Goal: Task Accomplishment & Management: Use online tool/utility

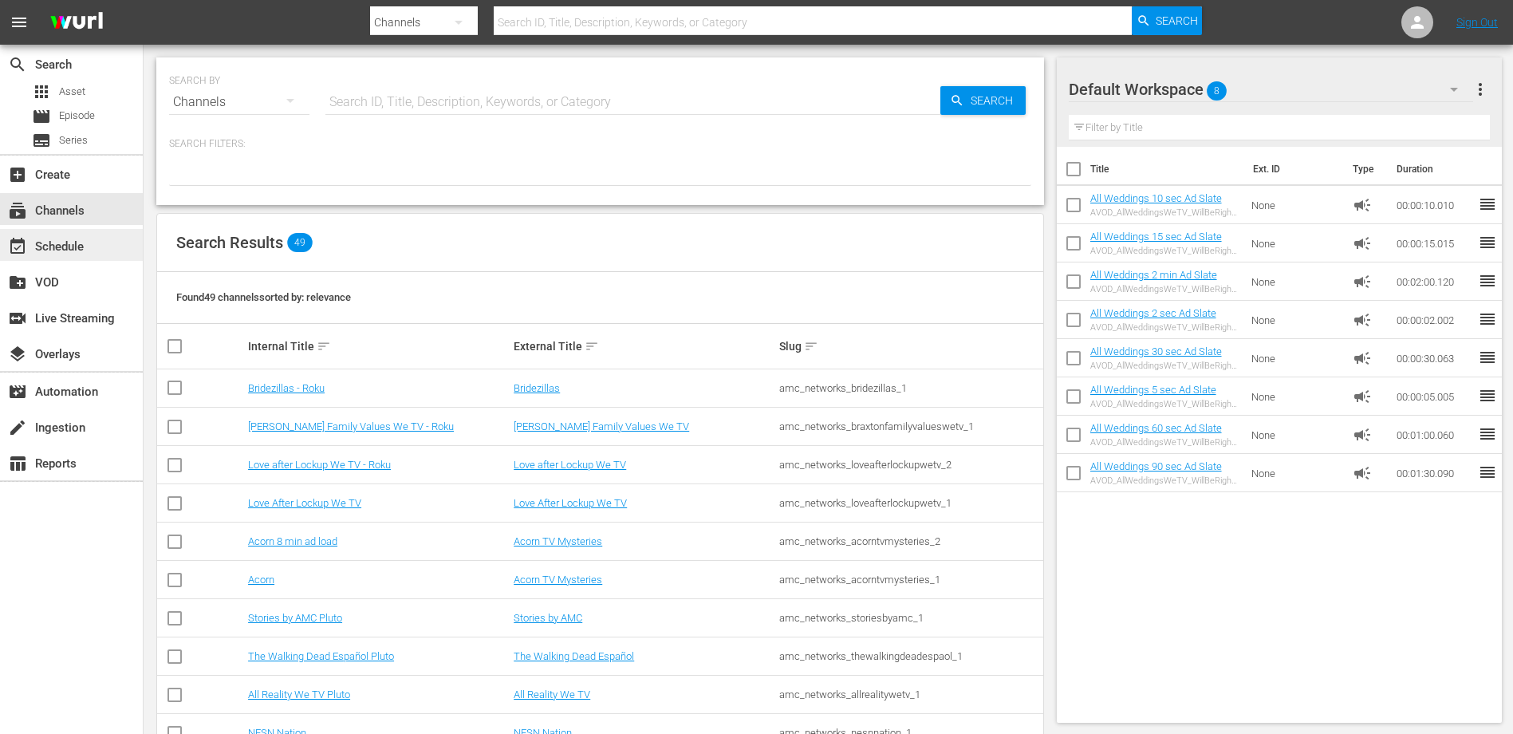
click at [43, 242] on div "event_available Schedule" at bounding box center [44, 244] width 89 height 14
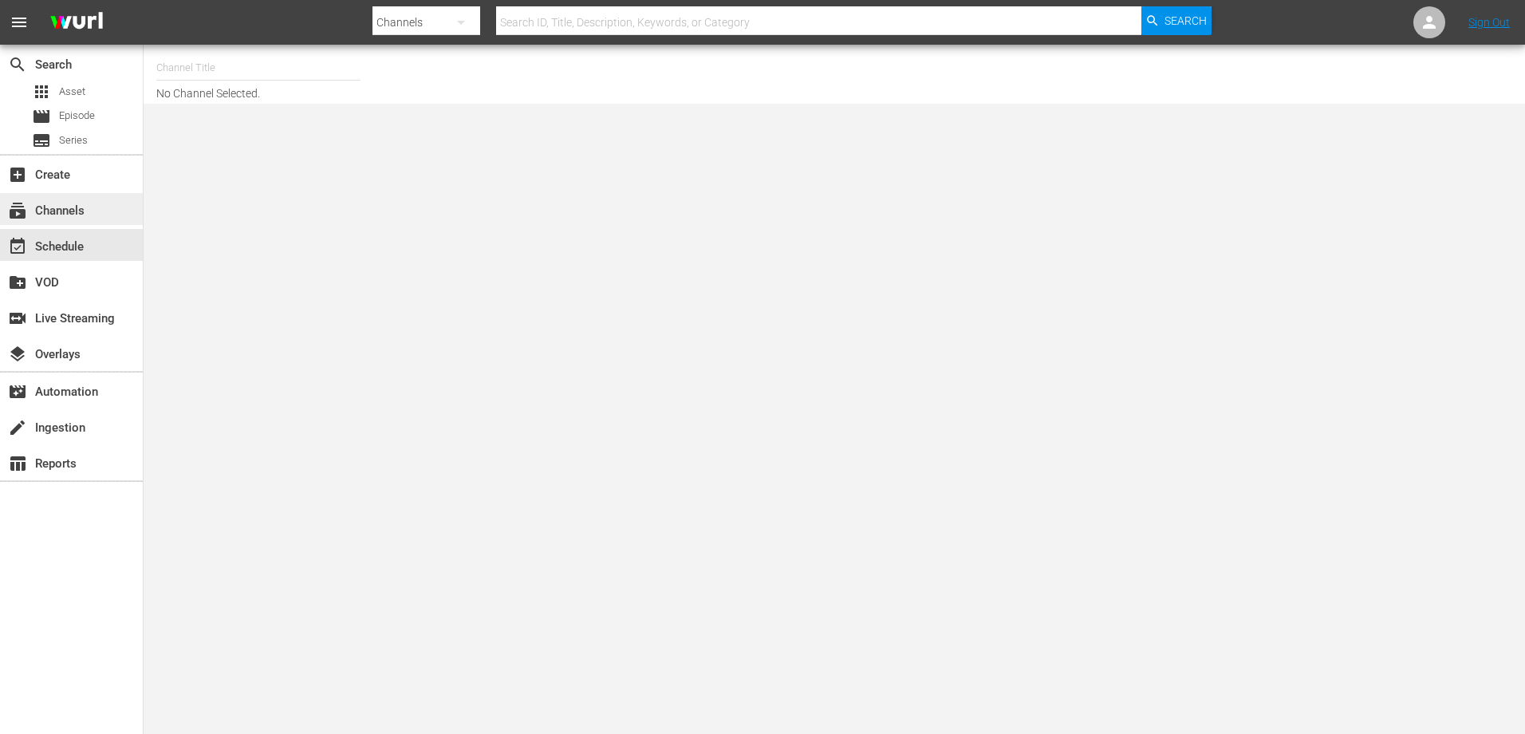
click at [51, 204] on div "subscriptions Channels" at bounding box center [44, 208] width 89 height 14
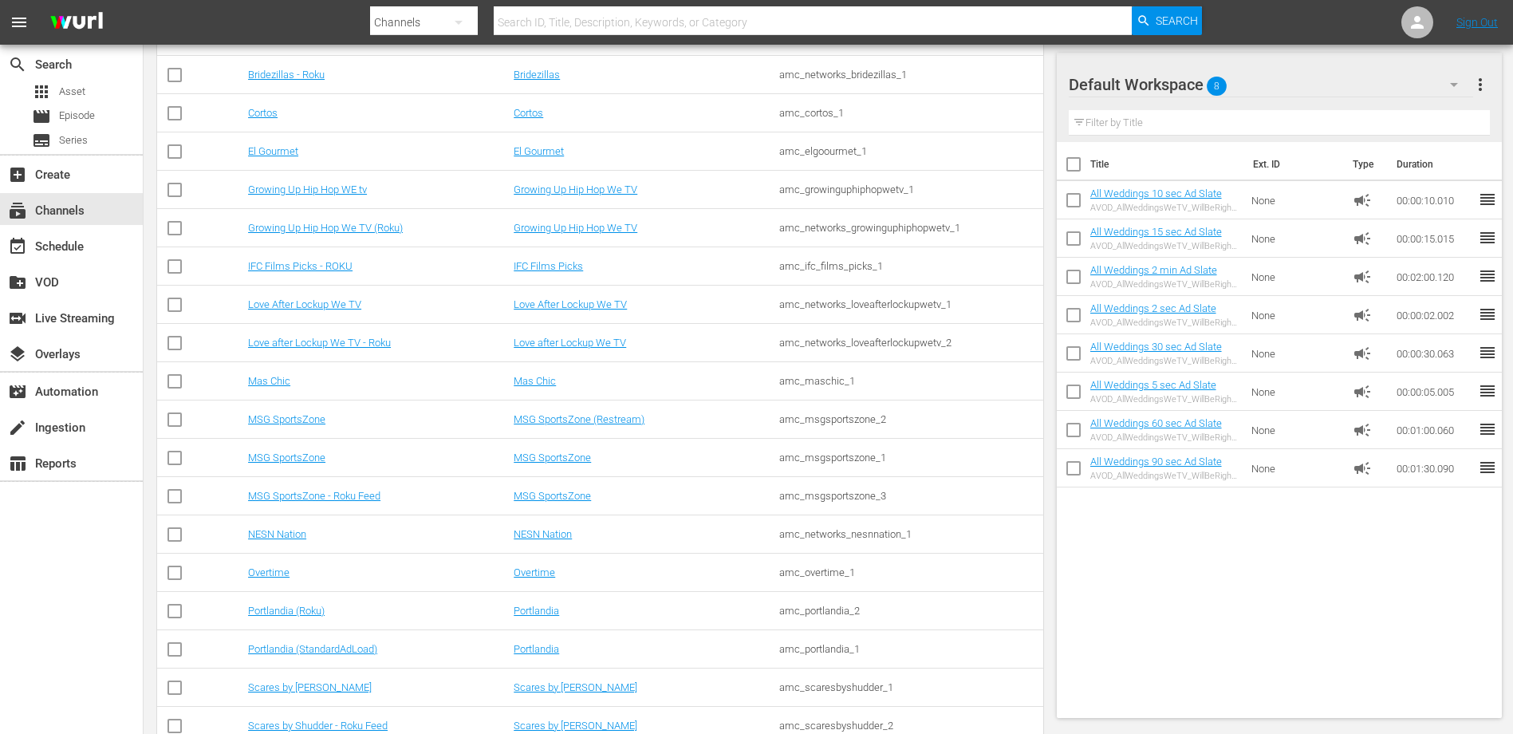
scroll to position [1226, 0]
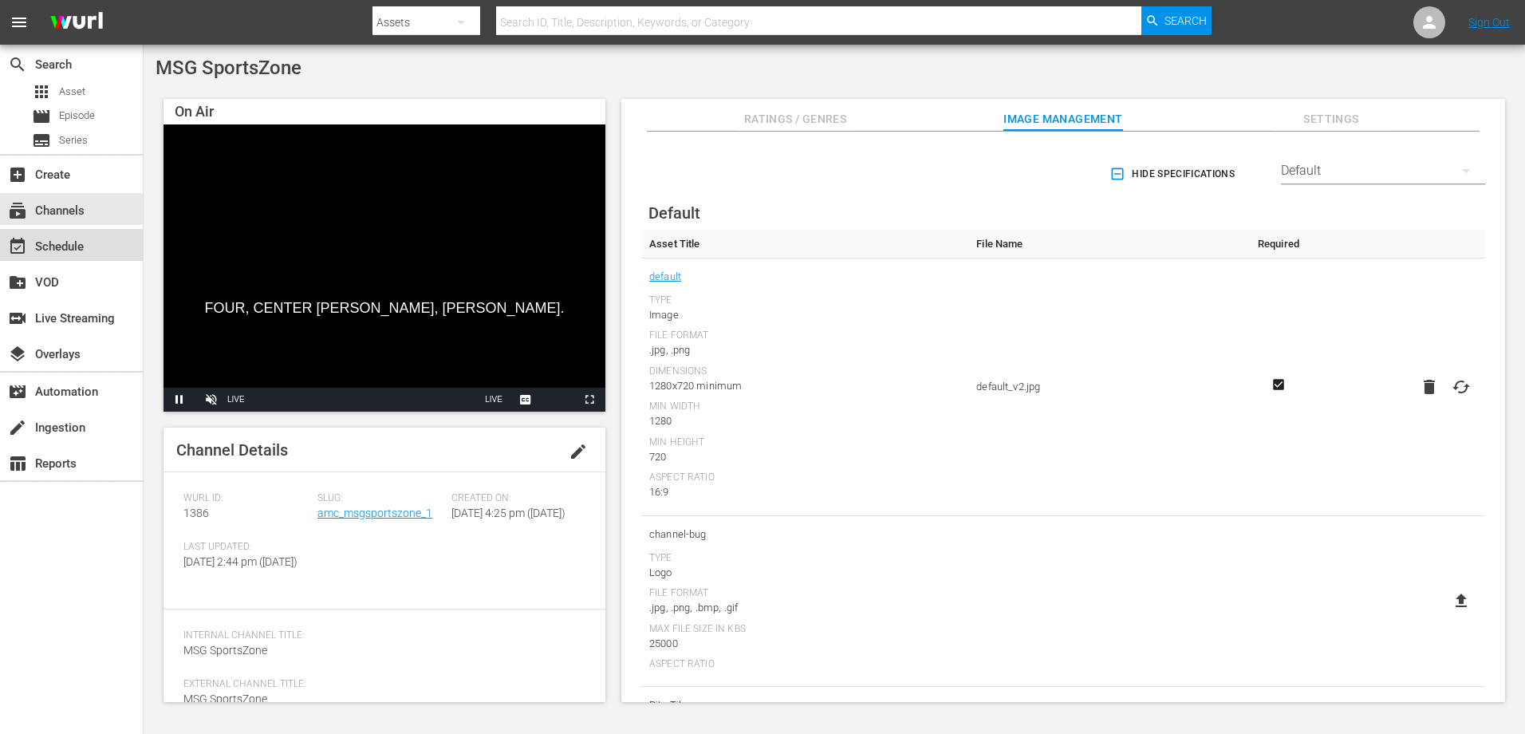
click at [79, 245] on div "event_available Schedule" at bounding box center [44, 244] width 89 height 14
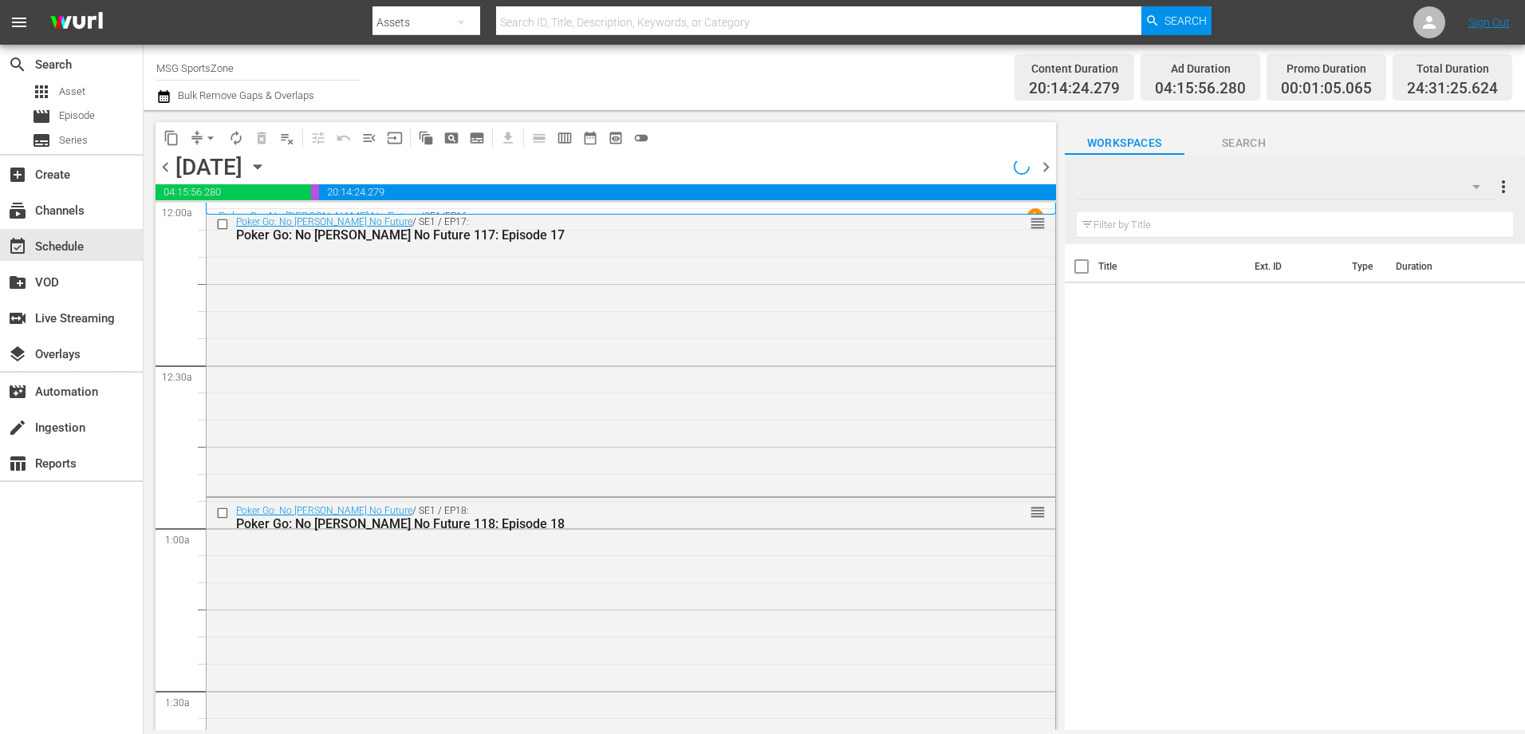
click at [261, 165] on icon "button" at bounding box center [257, 167] width 7 height 4
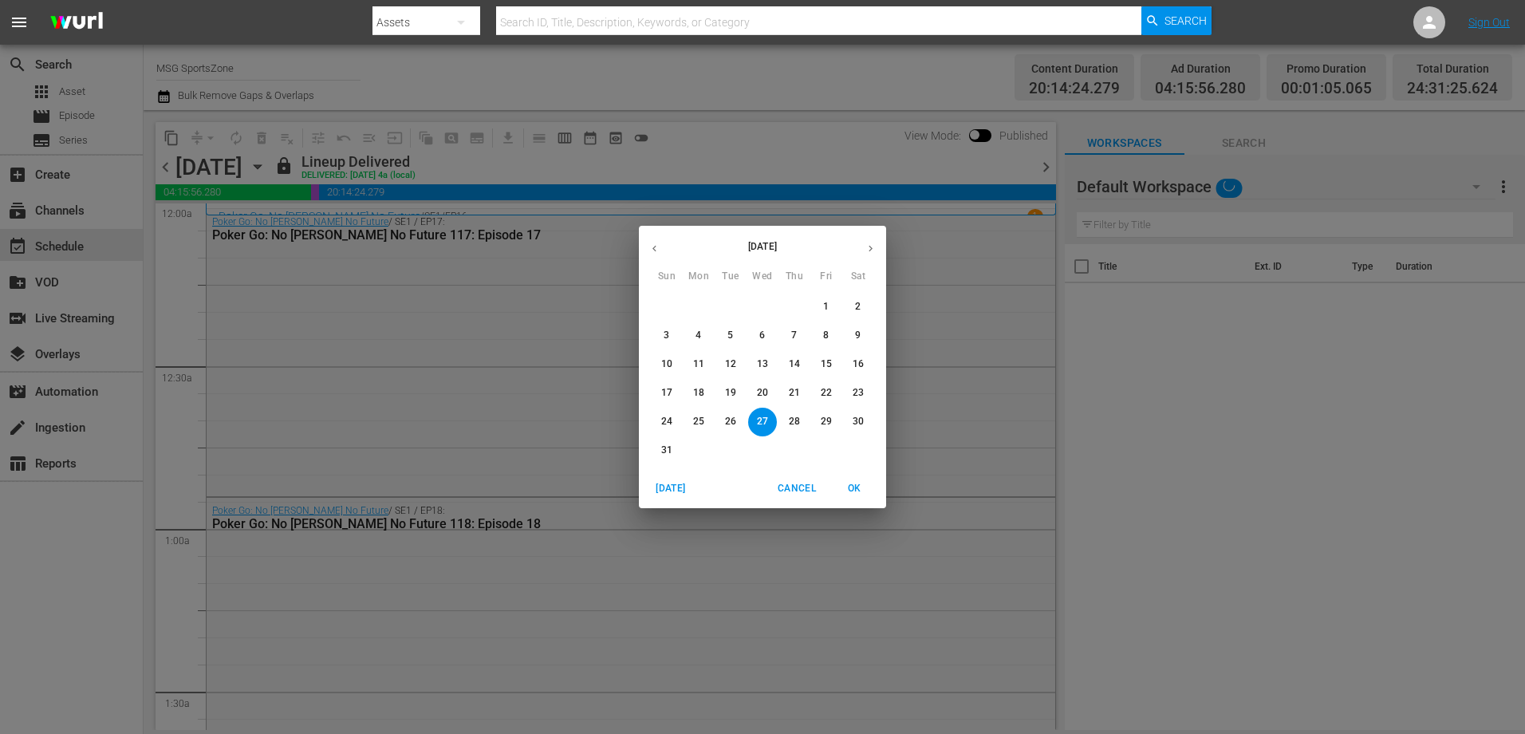
click at [875, 245] on icon "button" at bounding box center [870, 248] width 12 height 12
click at [728, 329] on p "9" at bounding box center [730, 336] width 6 height 14
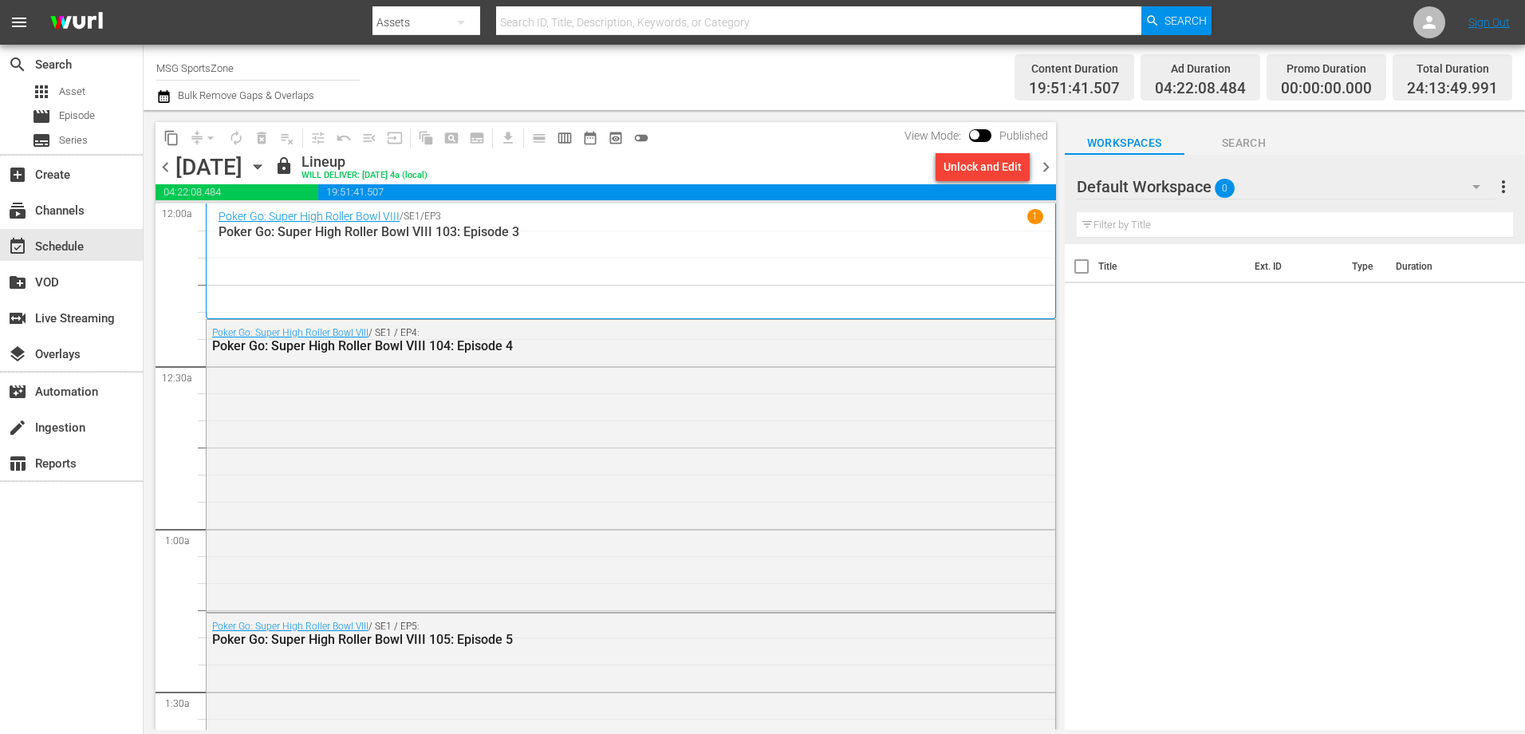
click at [266, 163] on icon "button" at bounding box center [258, 167] width 18 height 18
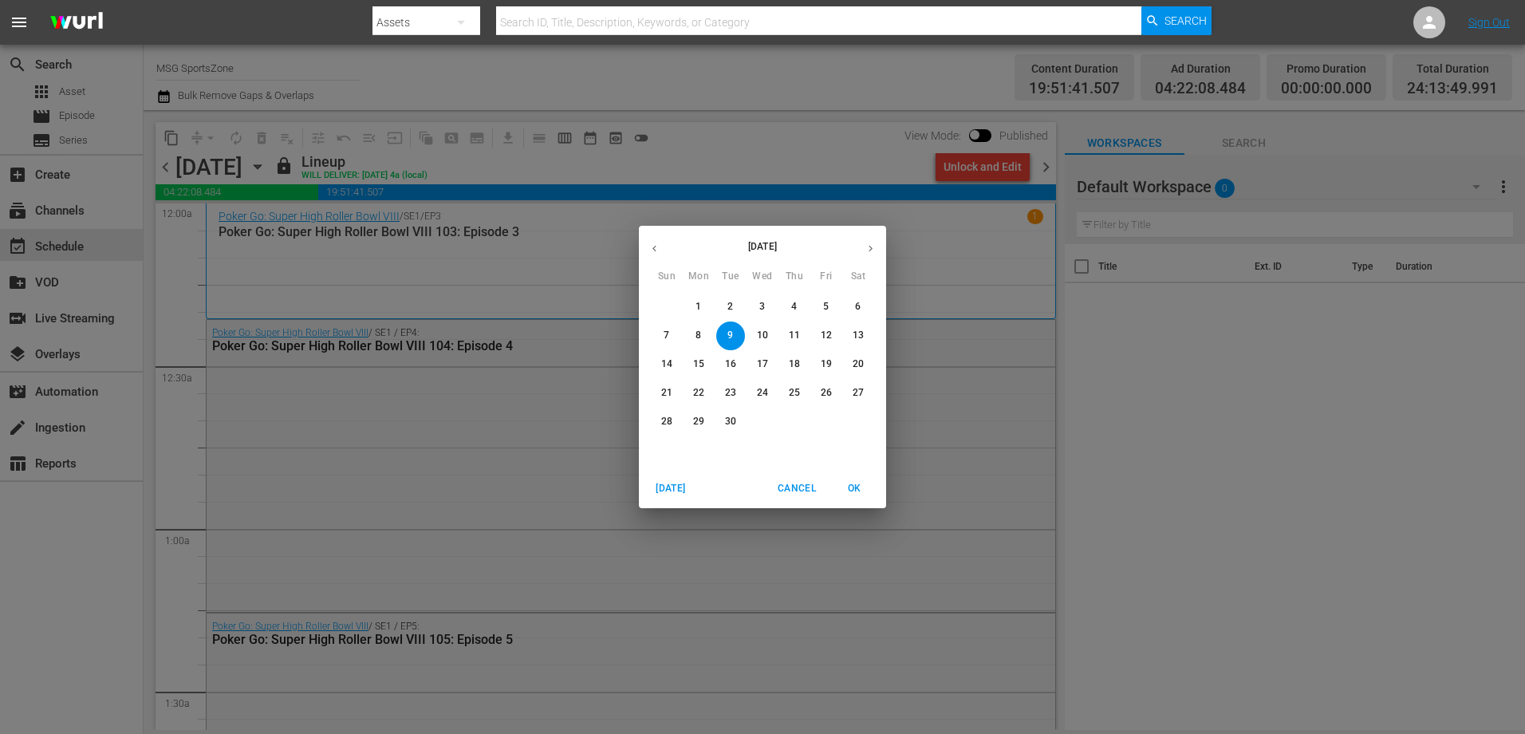
click at [851, 330] on span "13" at bounding box center [858, 336] width 29 height 14
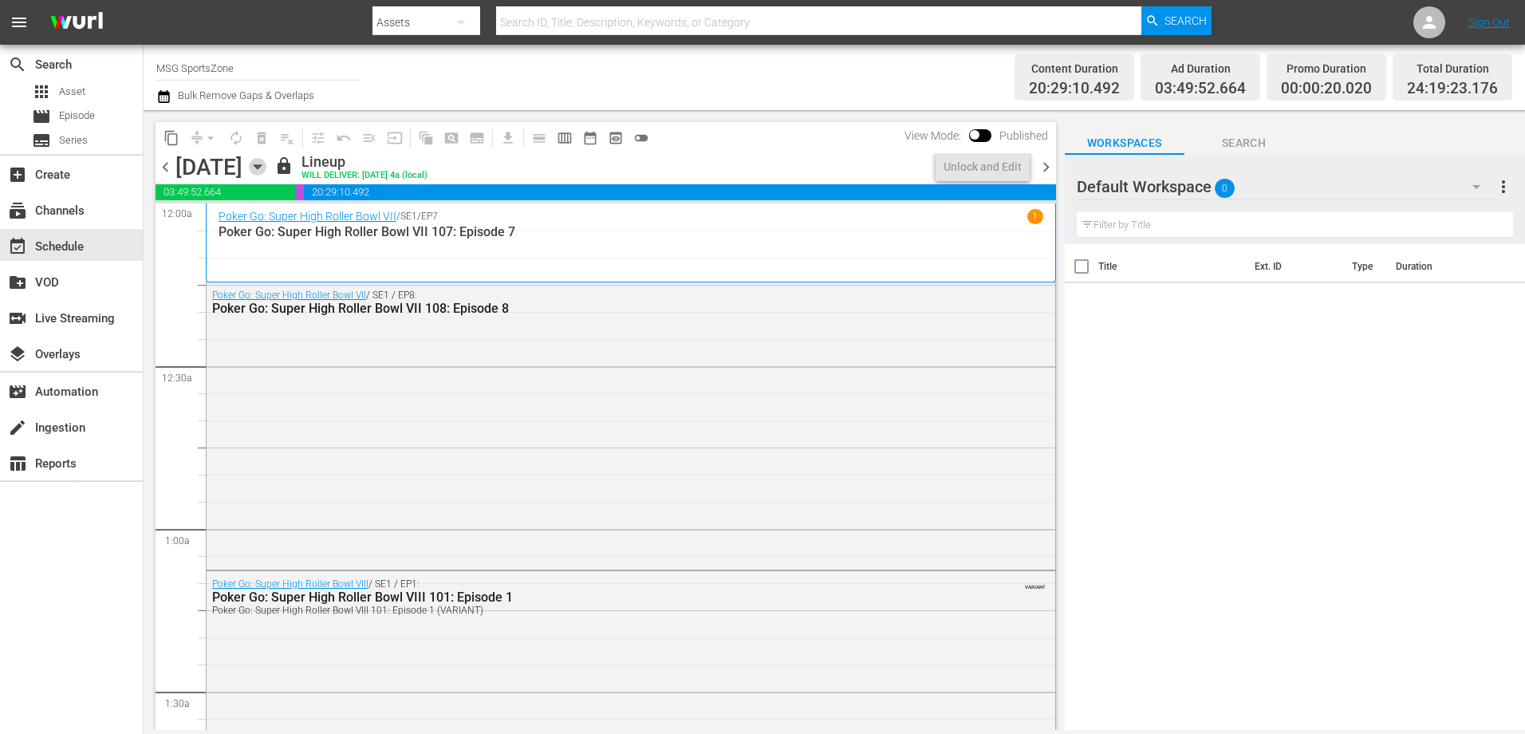
click at [266, 171] on icon "button" at bounding box center [258, 167] width 18 height 18
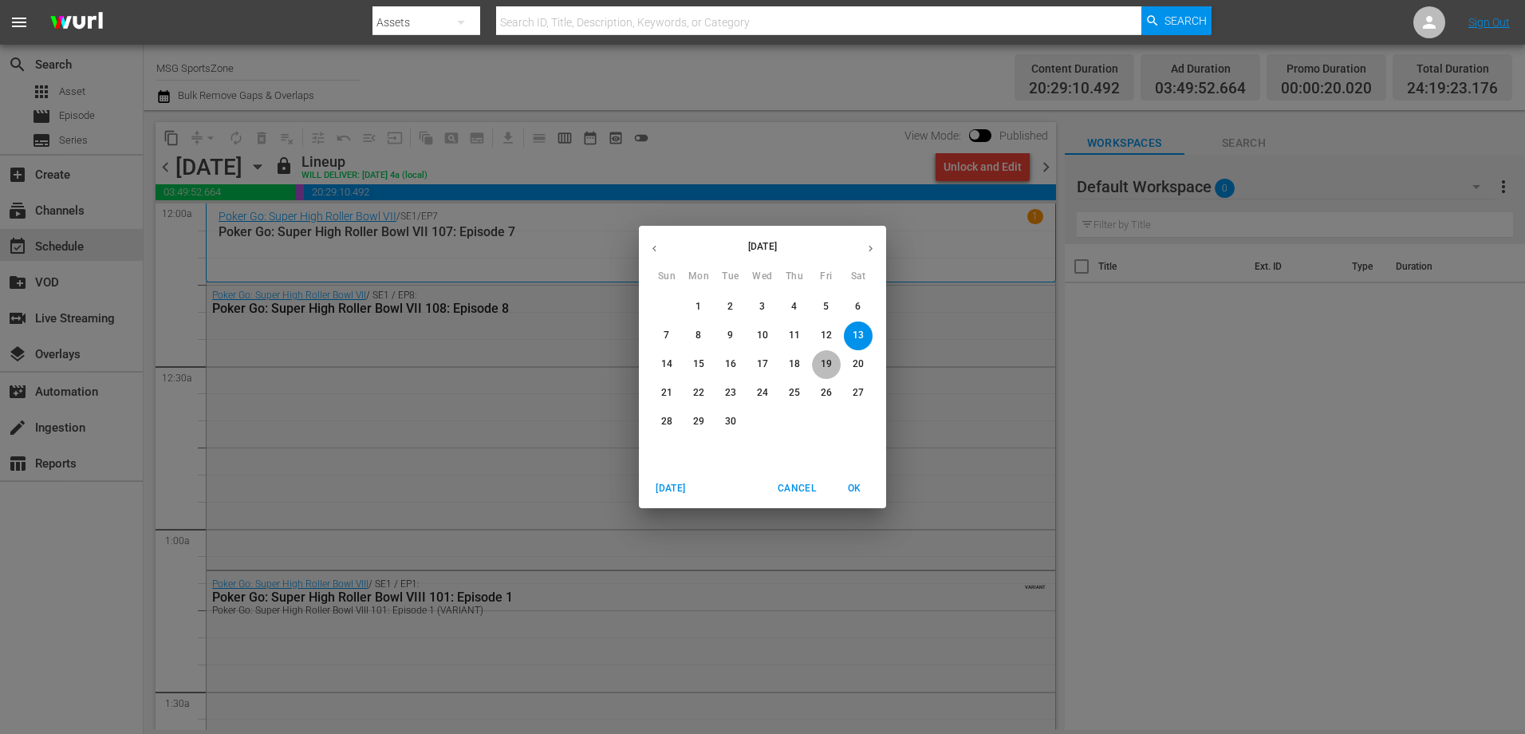
click at [825, 358] on p "19" at bounding box center [826, 364] width 11 height 14
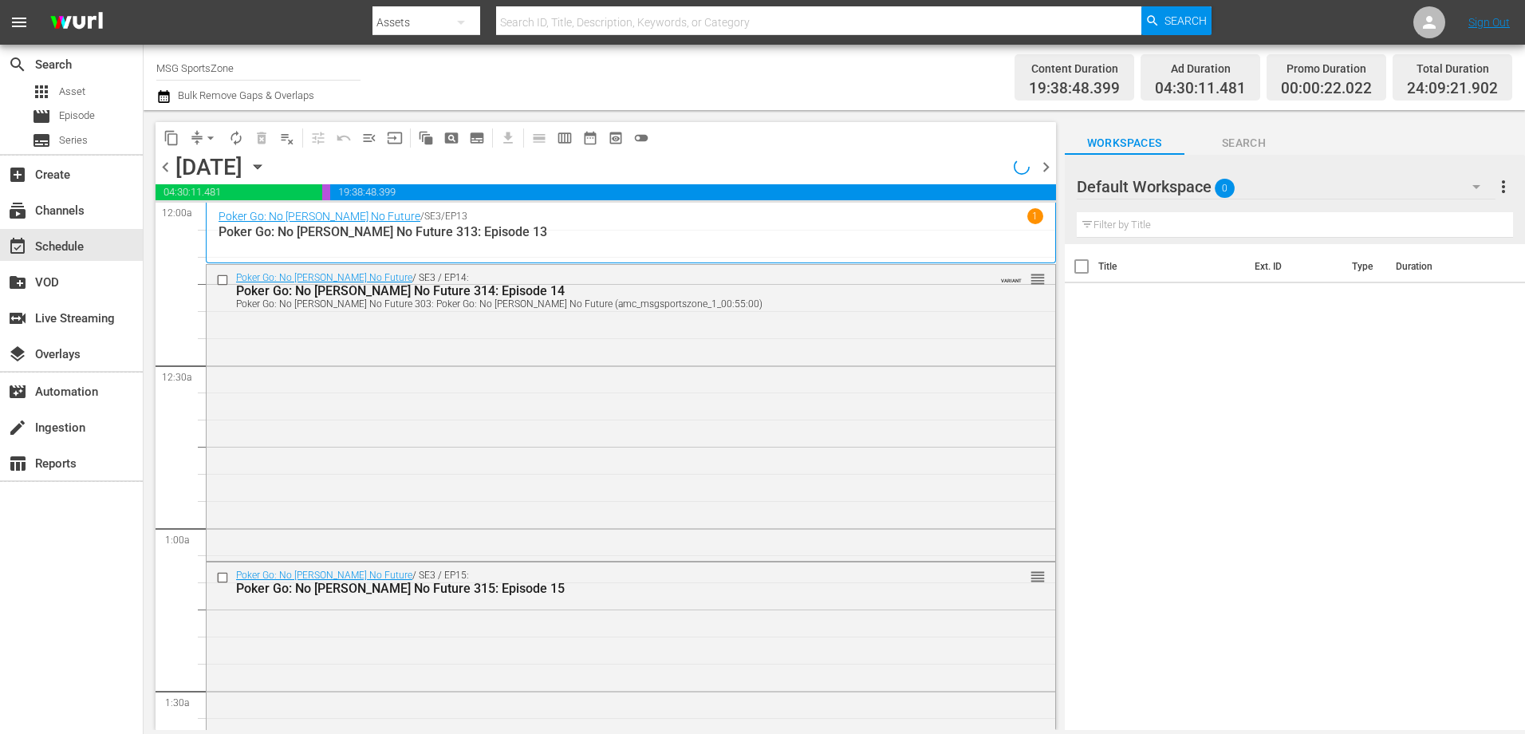
click at [261, 166] on icon "button" at bounding box center [257, 167] width 7 height 4
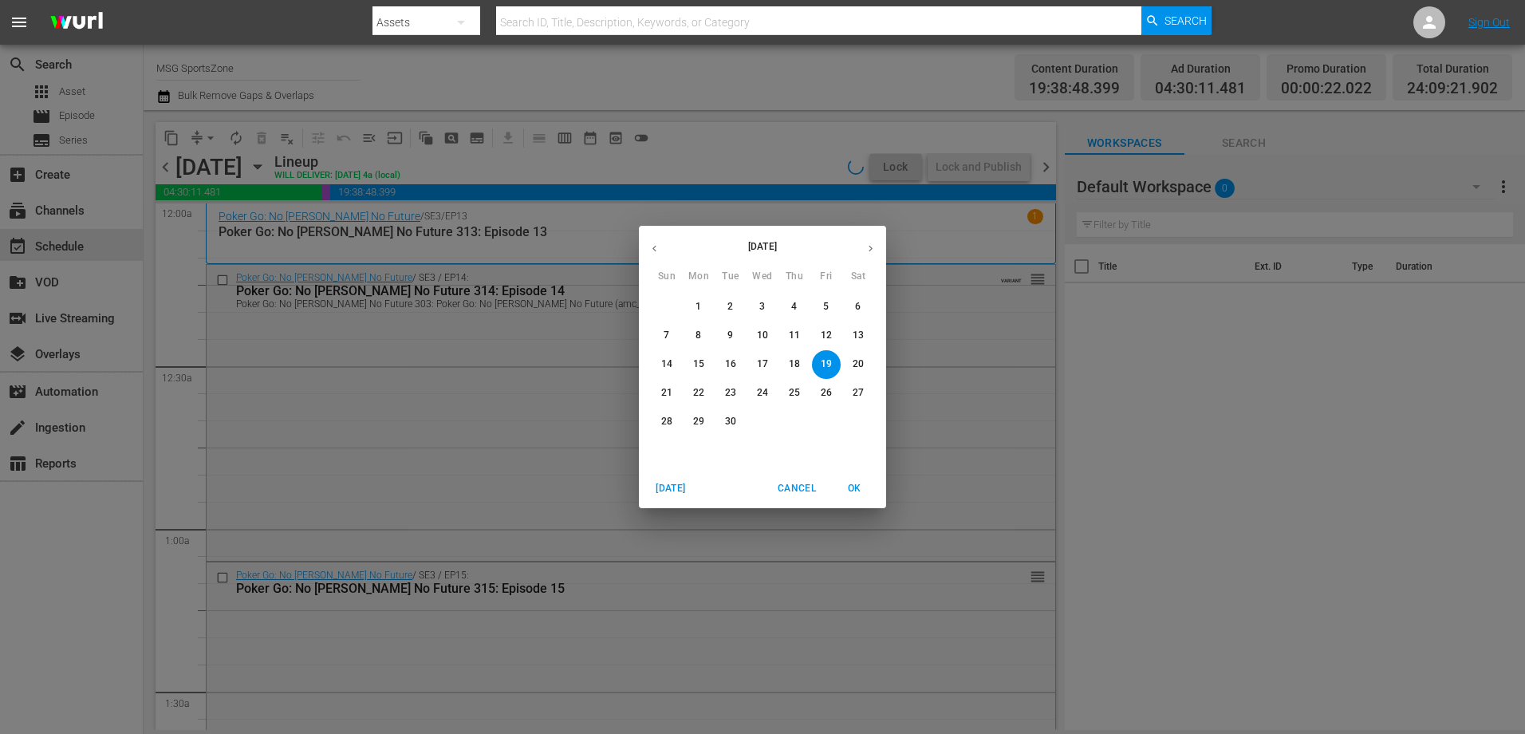
click at [860, 360] on p "20" at bounding box center [857, 364] width 11 height 14
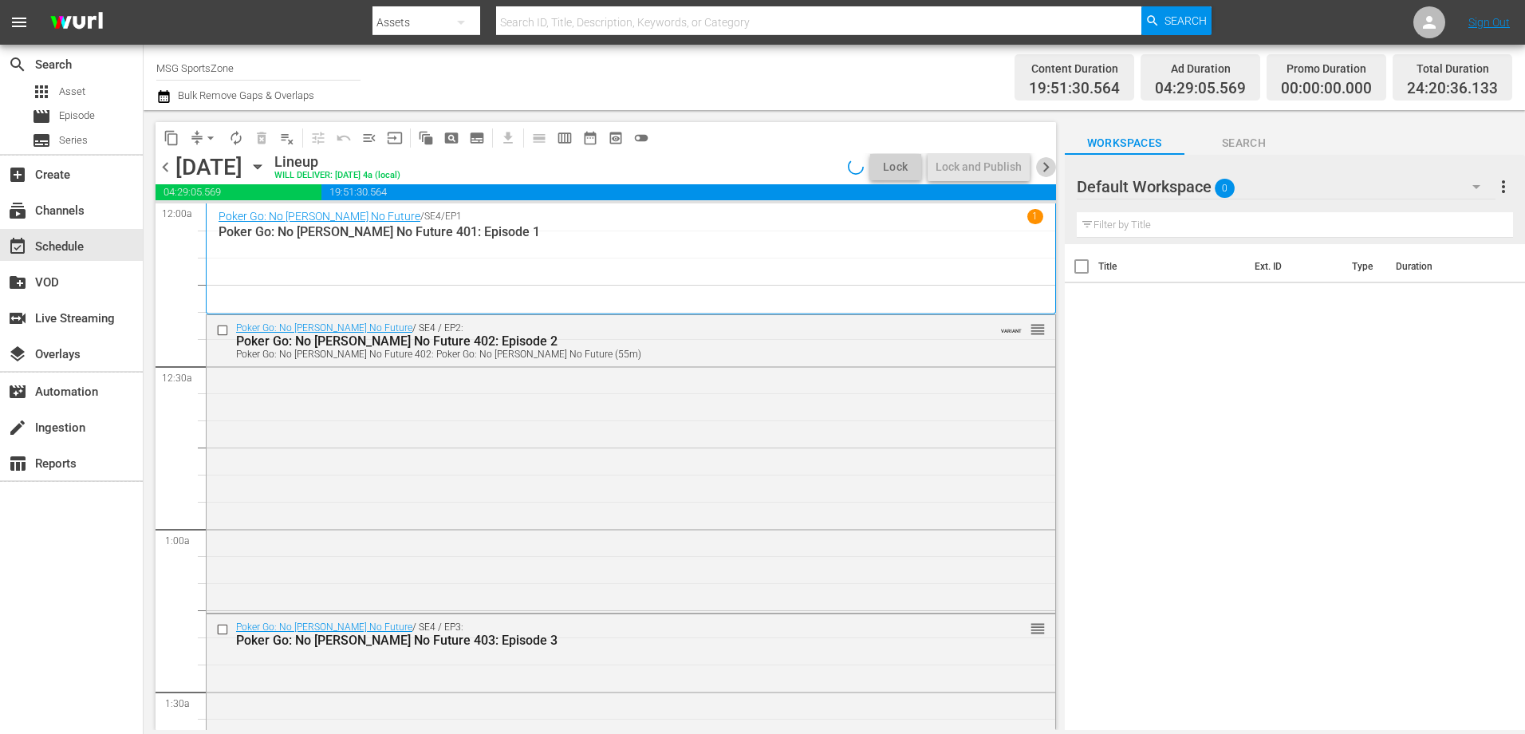
click at [1052, 171] on span "chevron_right" at bounding box center [1046, 167] width 20 height 20
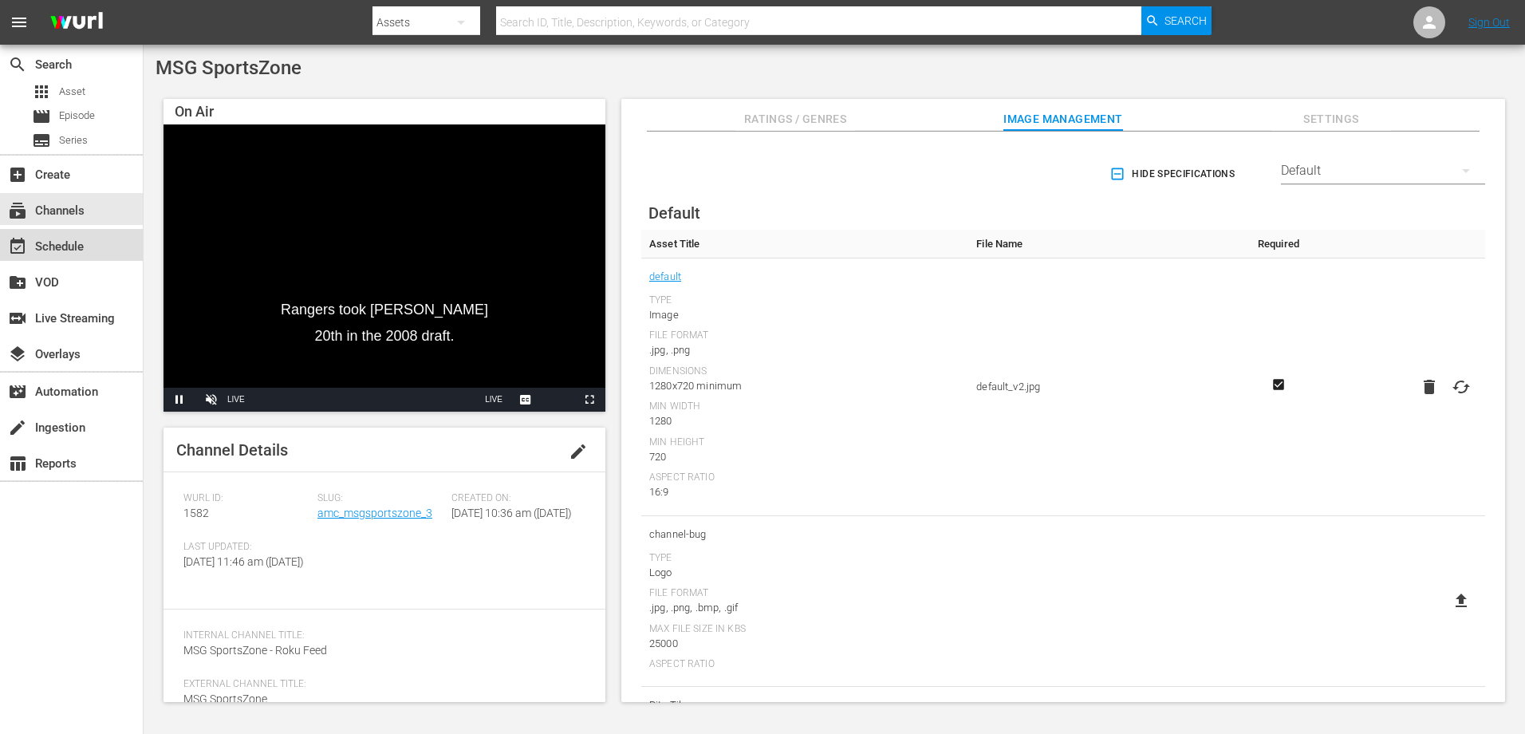
click at [72, 246] on div "event_available Schedule" at bounding box center [44, 244] width 89 height 14
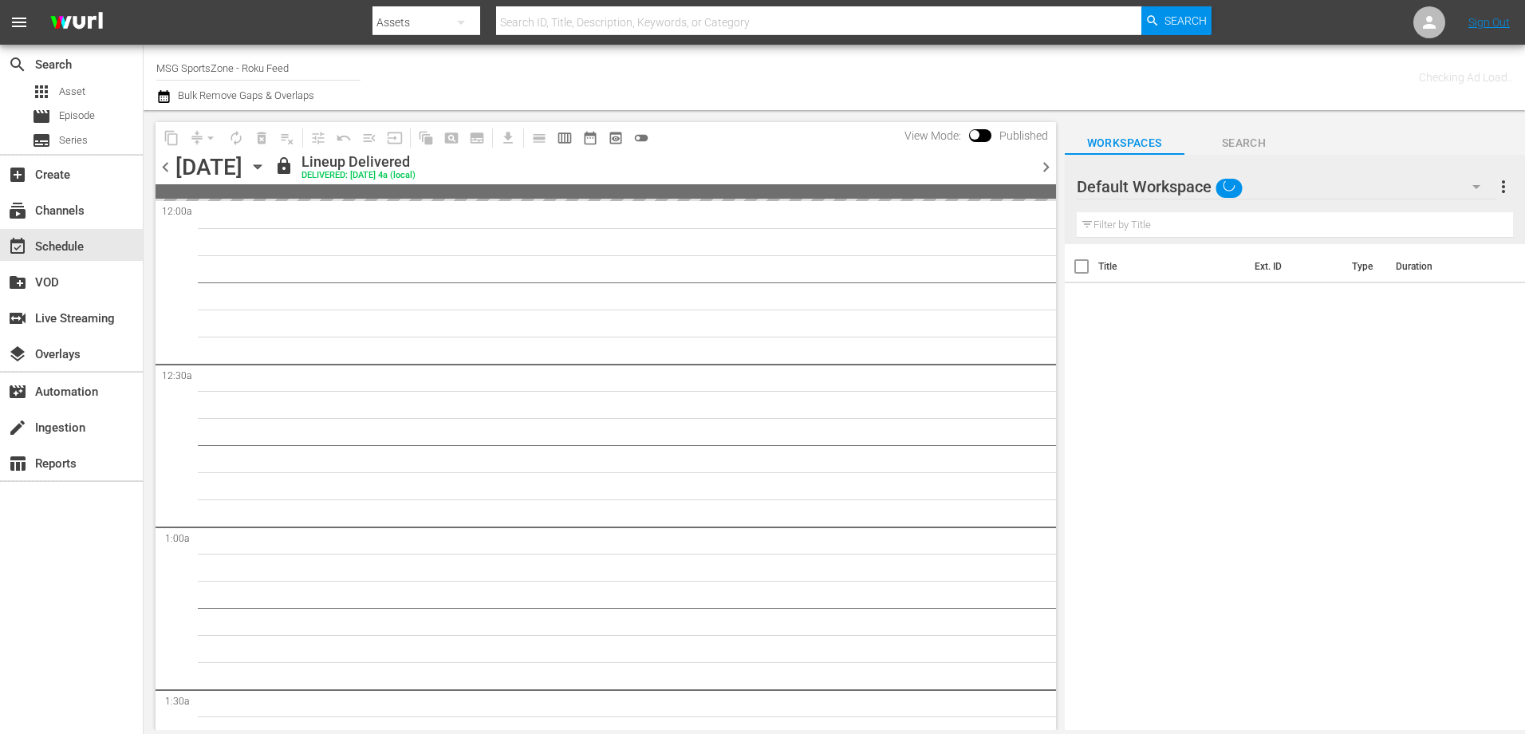
click at [266, 161] on icon "button" at bounding box center [258, 167] width 18 height 18
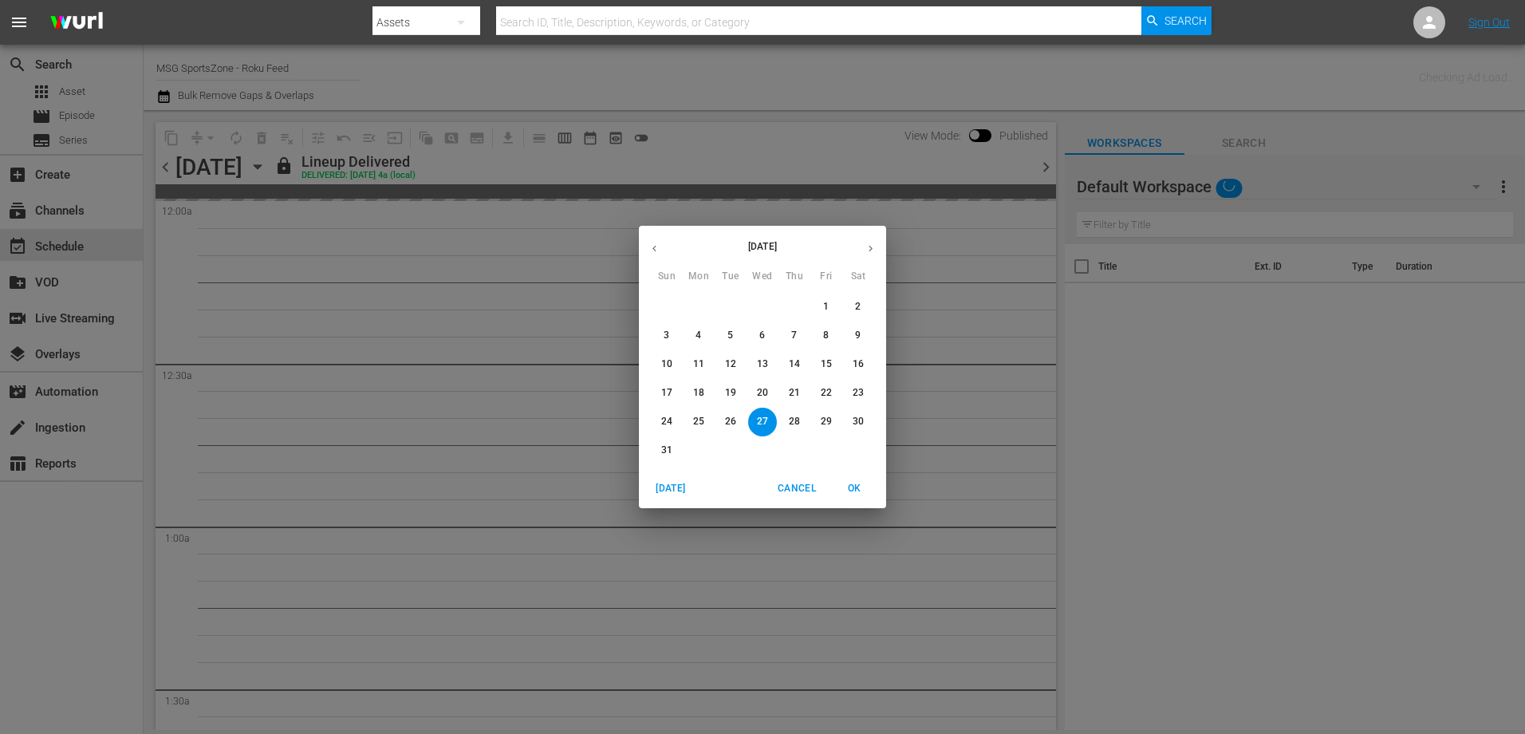
click at [876, 245] on icon "button" at bounding box center [870, 248] width 12 height 12
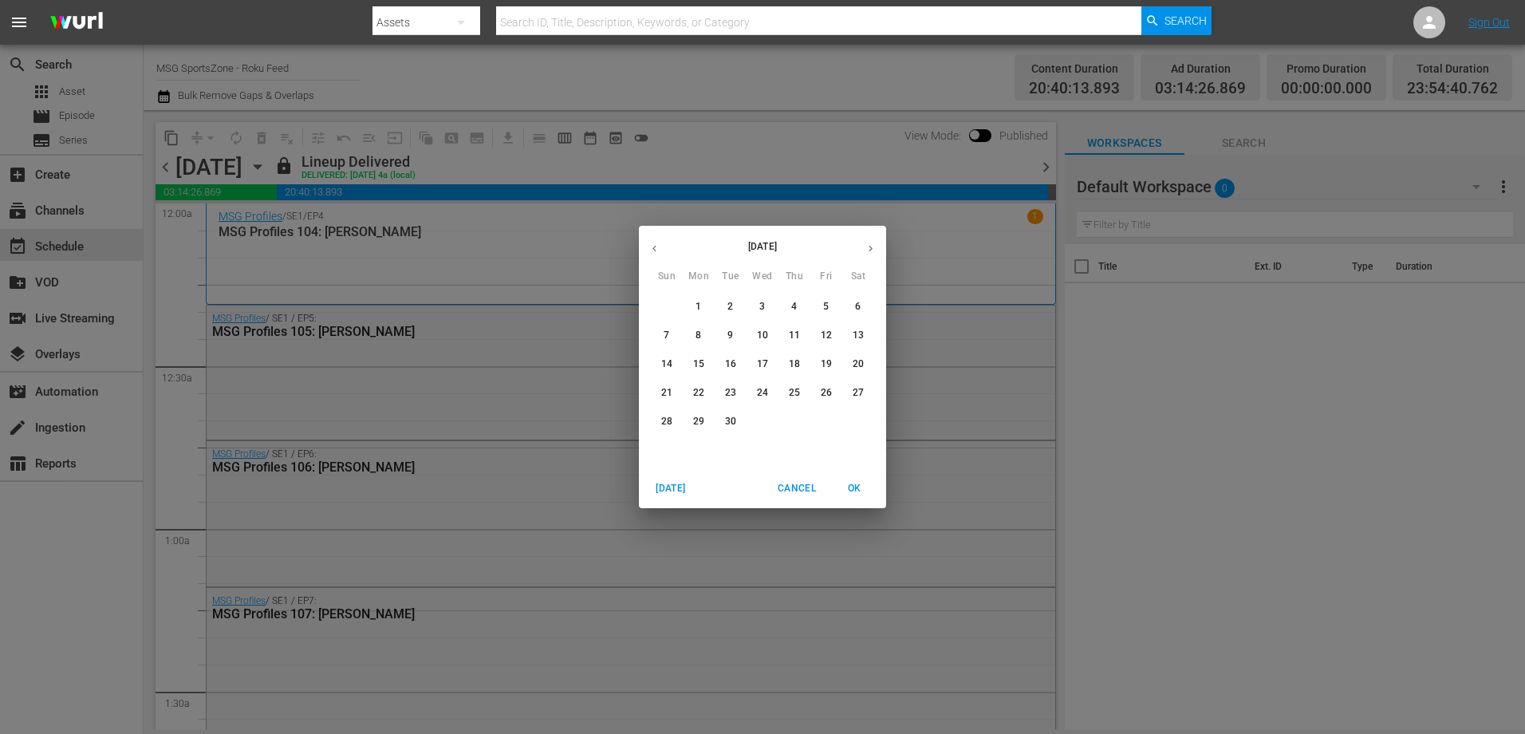
click at [825, 334] on p "12" at bounding box center [826, 336] width 11 height 14
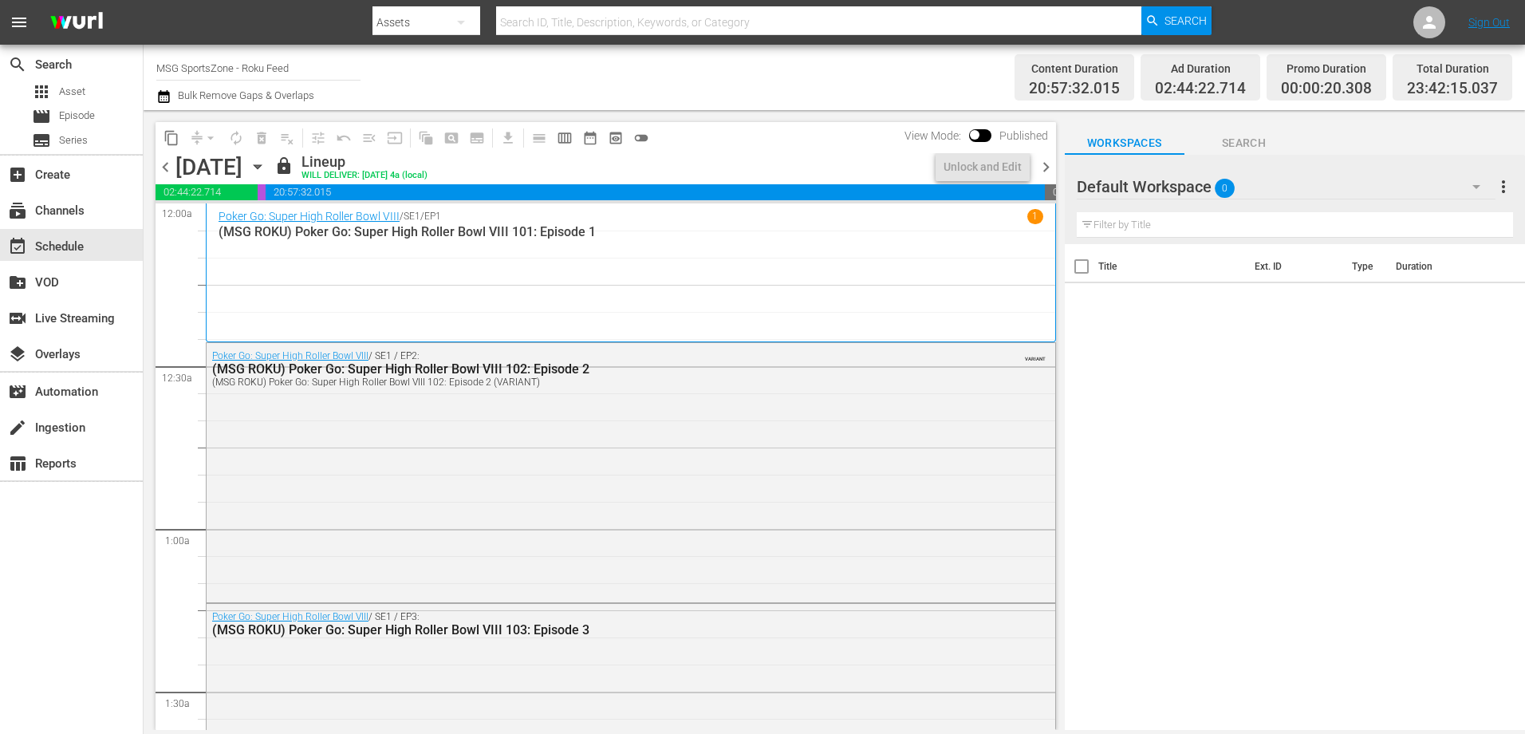
click at [266, 162] on icon "button" at bounding box center [258, 167] width 18 height 18
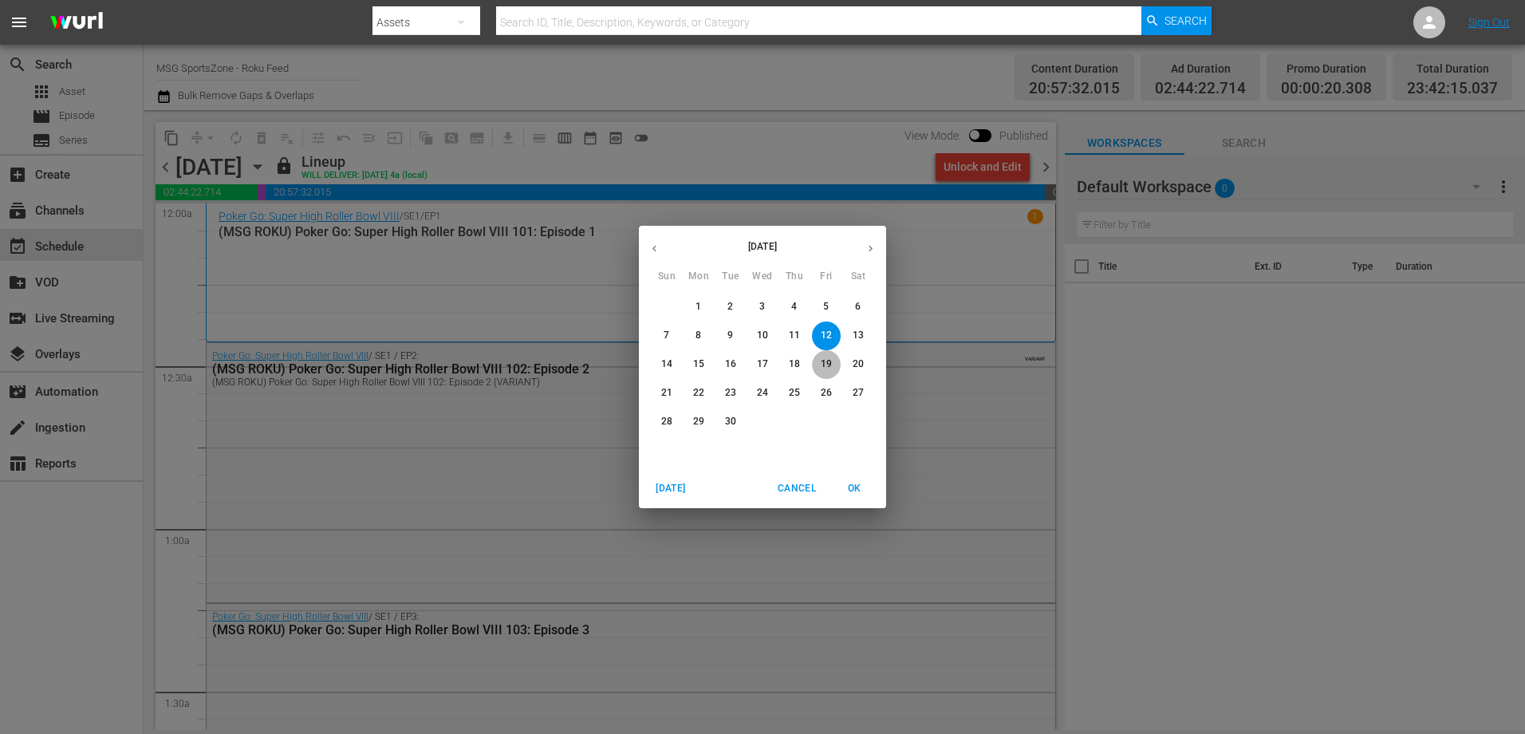
click at [831, 363] on p "19" at bounding box center [826, 364] width 11 height 14
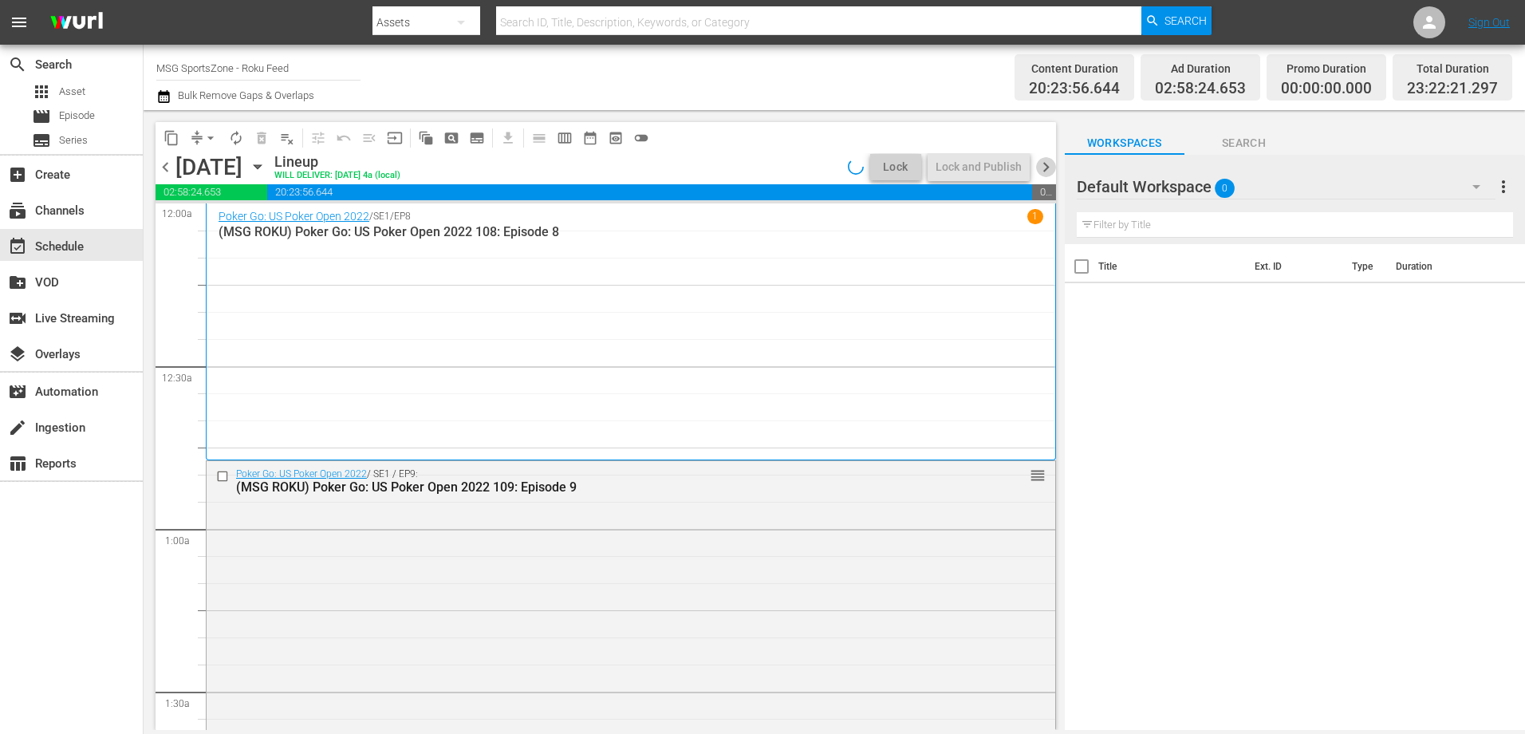
click at [1049, 164] on span "chevron_right" at bounding box center [1046, 167] width 20 height 20
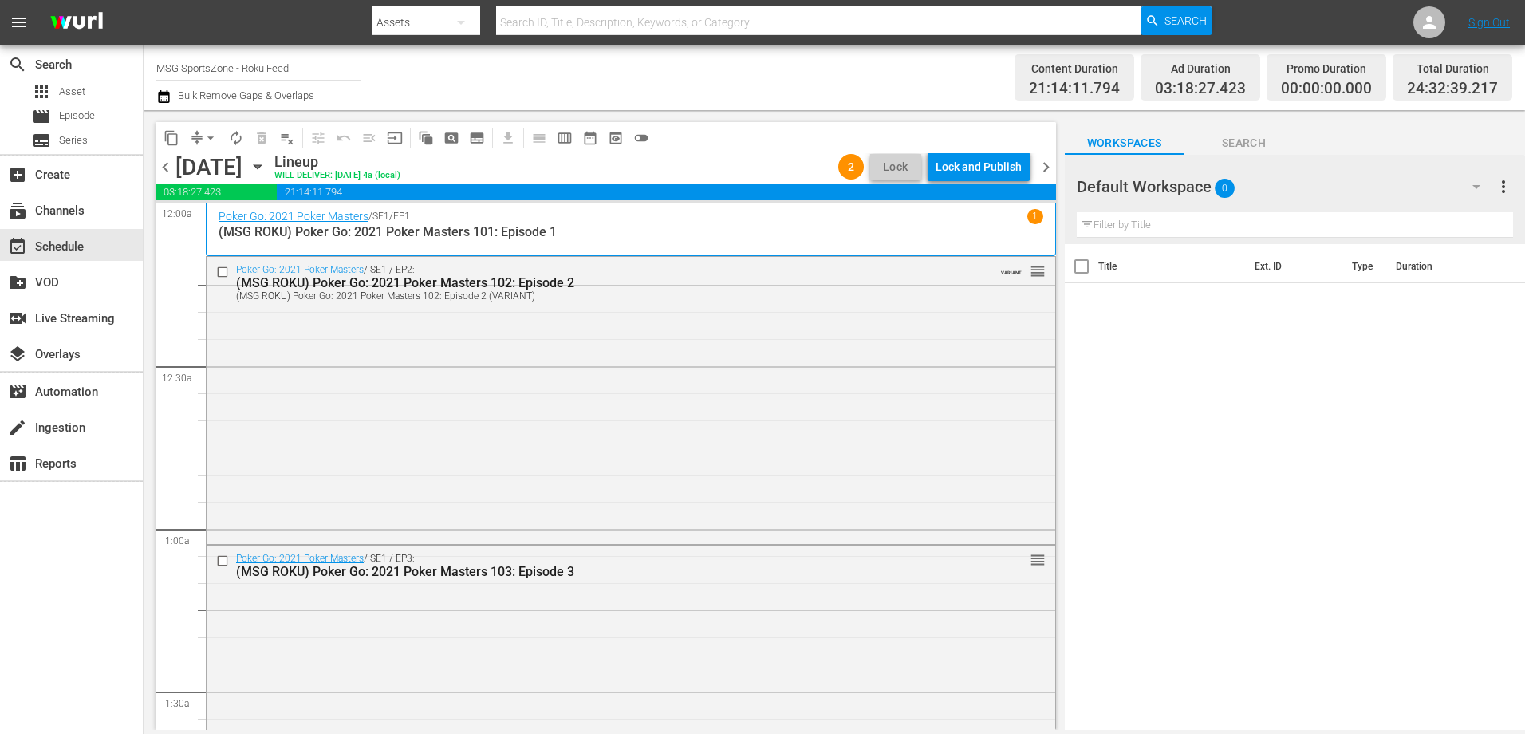
click at [1042, 169] on span "chevron_right" at bounding box center [1046, 167] width 20 height 20
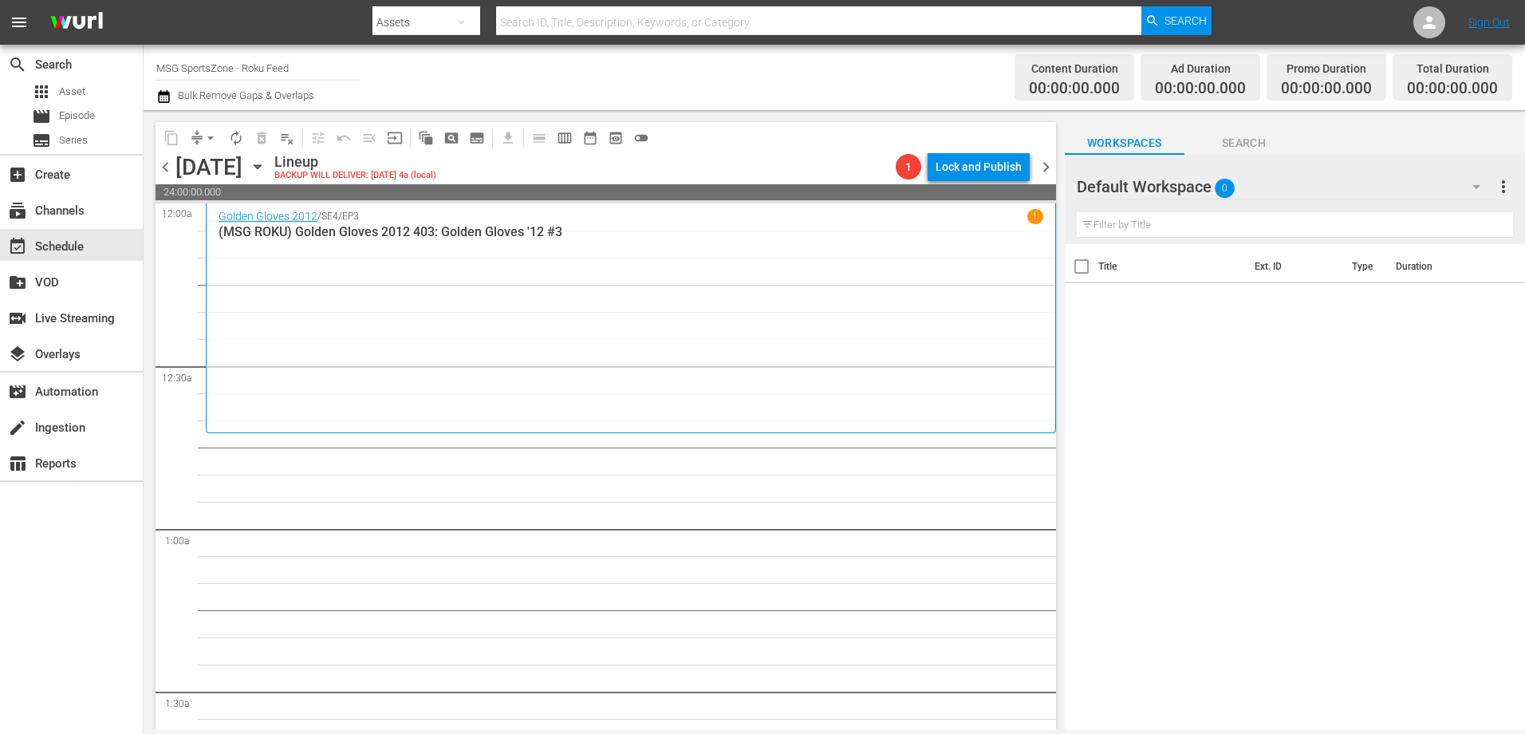
click at [163, 167] on span "chevron_left" at bounding box center [166, 167] width 20 height 20
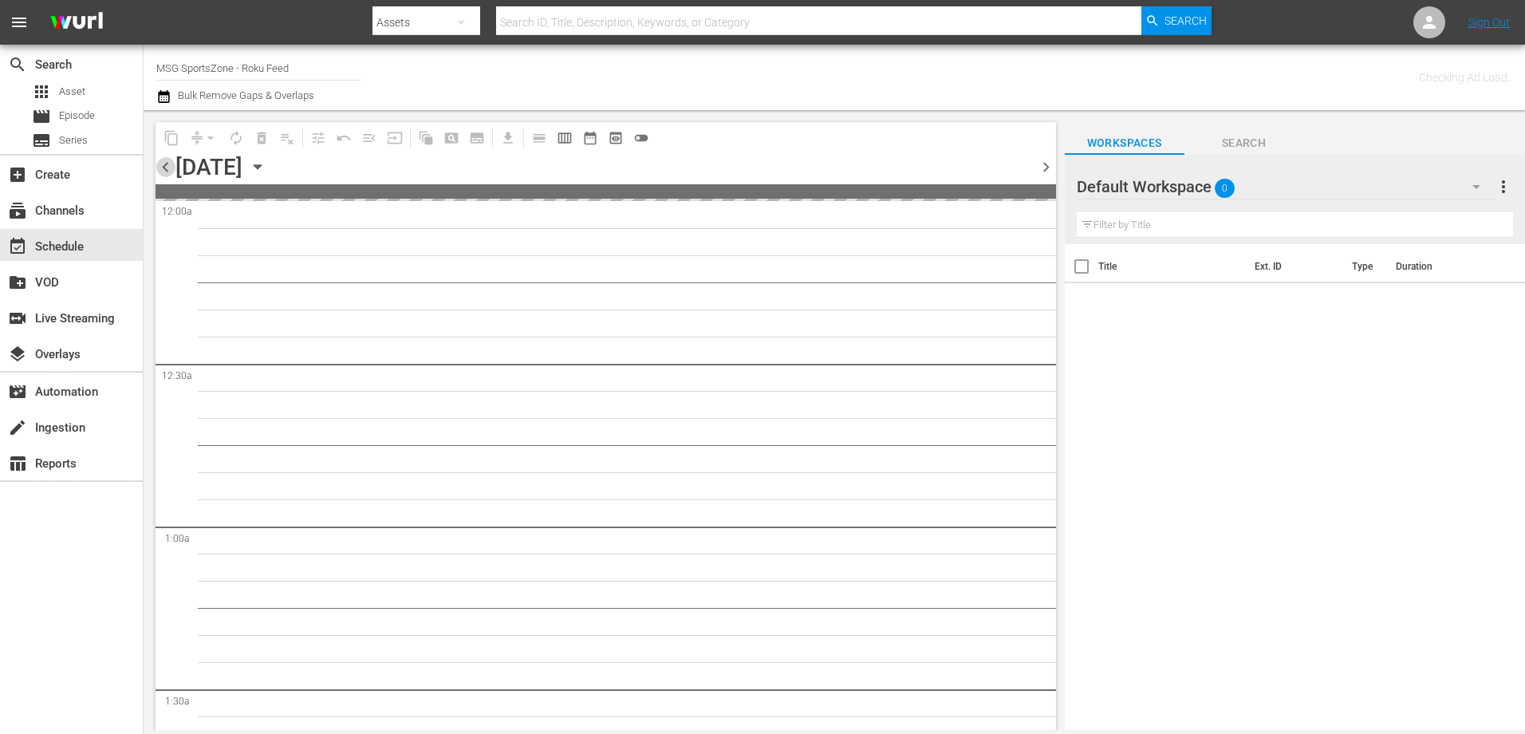
click at [163, 167] on span "chevron_left" at bounding box center [166, 167] width 20 height 20
click at [266, 170] on icon "button" at bounding box center [258, 167] width 18 height 18
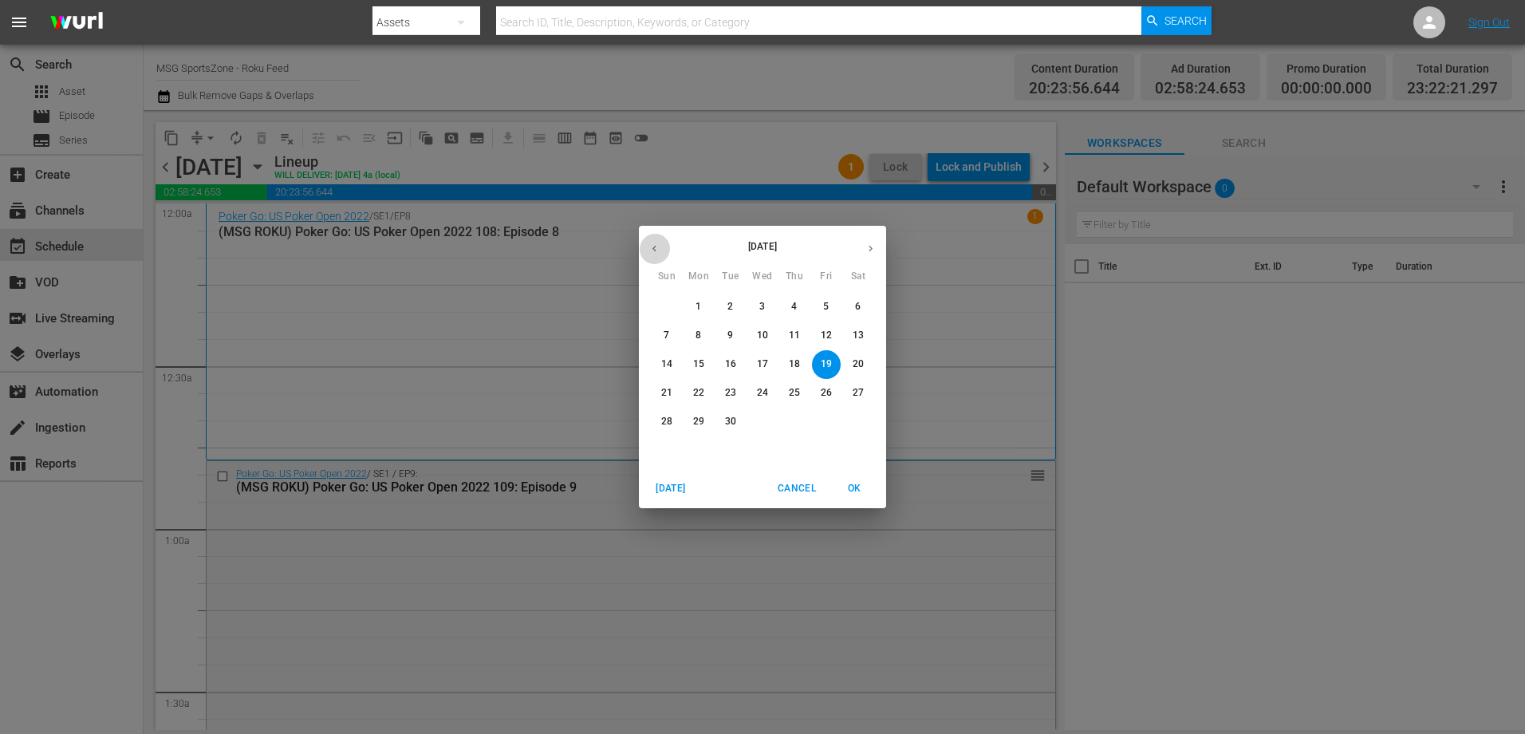
click at [651, 248] on icon "button" at bounding box center [654, 248] width 12 height 12
click at [678, 450] on span "31" at bounding box center [666, 450] width 29 height 14
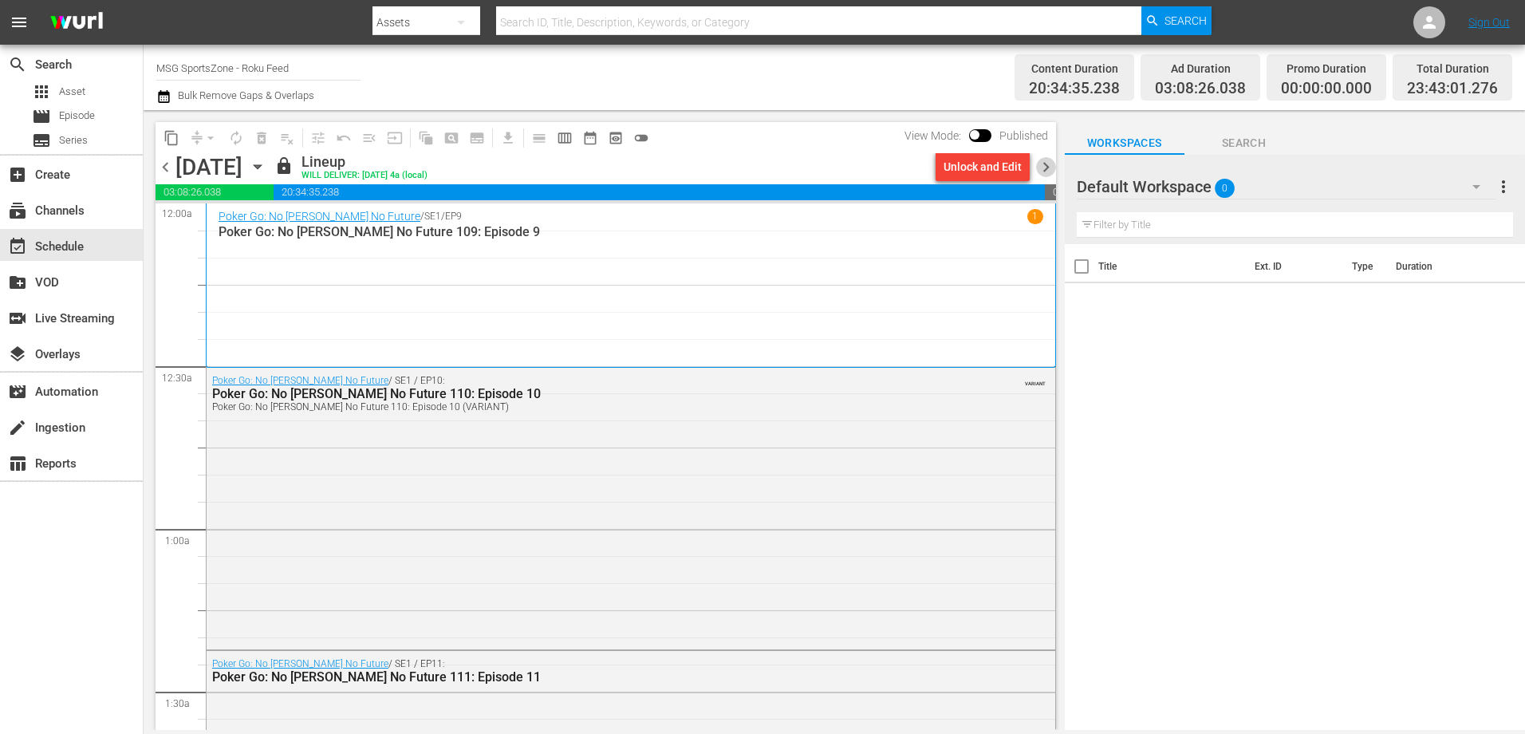
click at [1043, 167] on span "chevron_right" at bounding box center [1046, 167] width 20 height 20
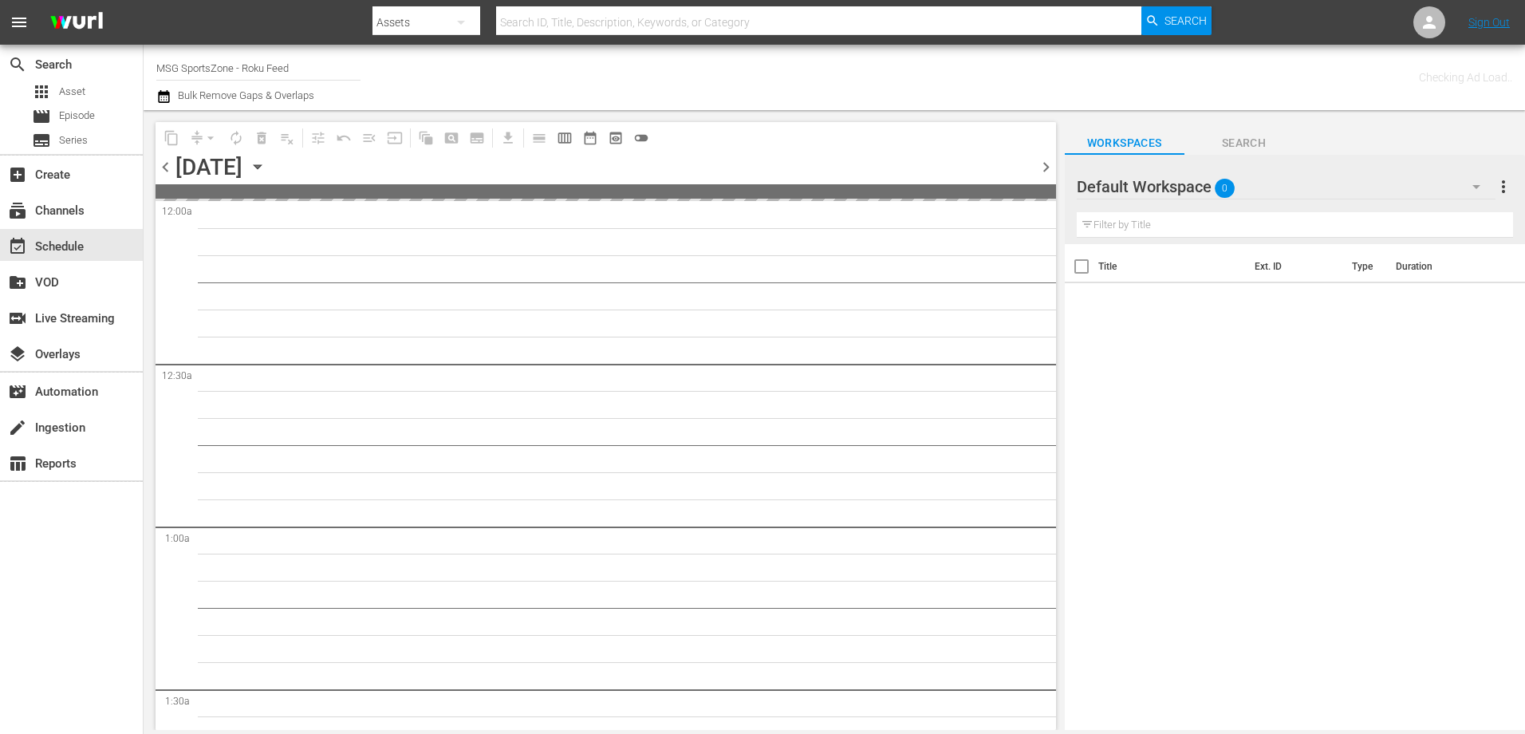
click at [261, 167] on icon "button" at bounding box center [257, 167] width 7 height 4
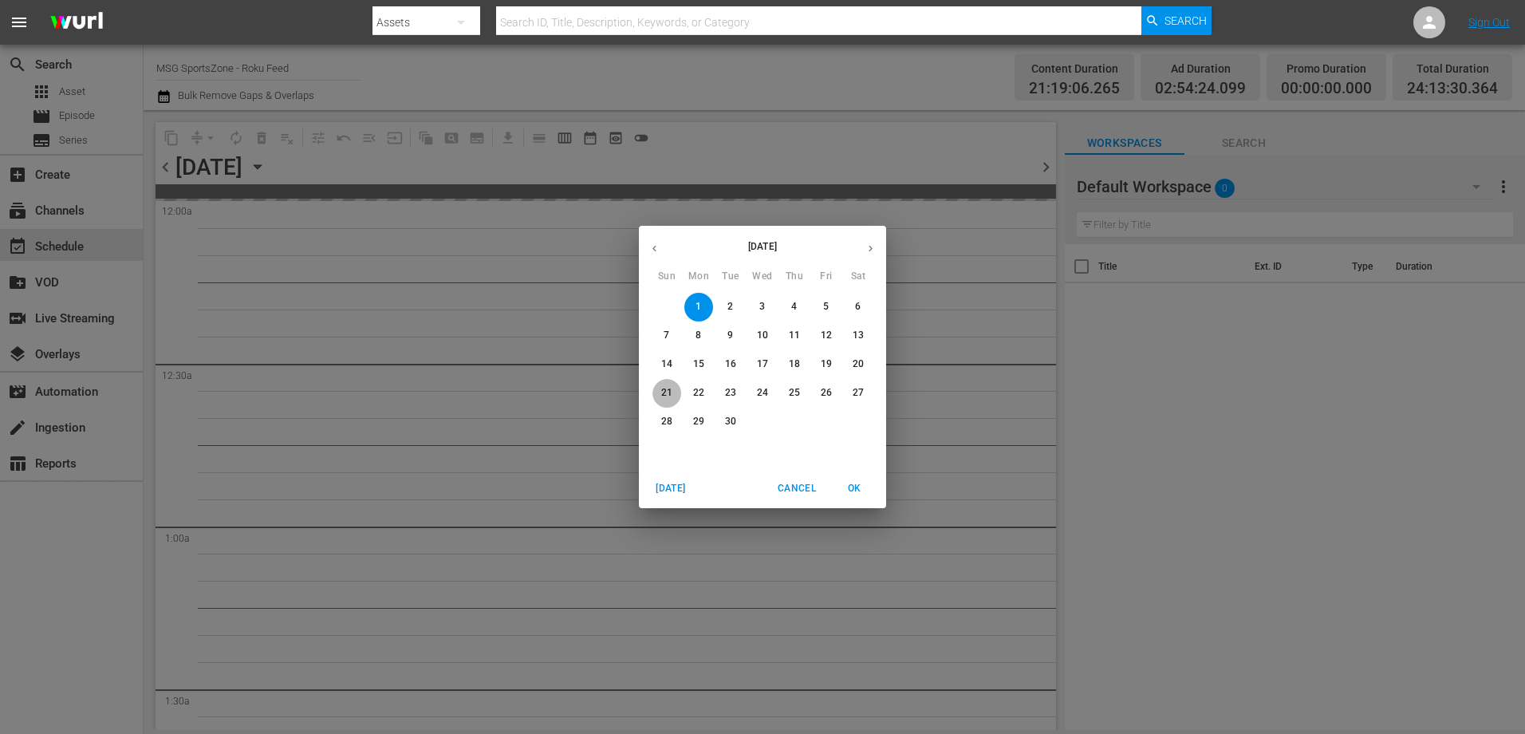
click at [667, 387] on p "21" at bounding box center [666, 393] width 11 height 14
